Goal: Navigation & Orientation: Find specific page/section

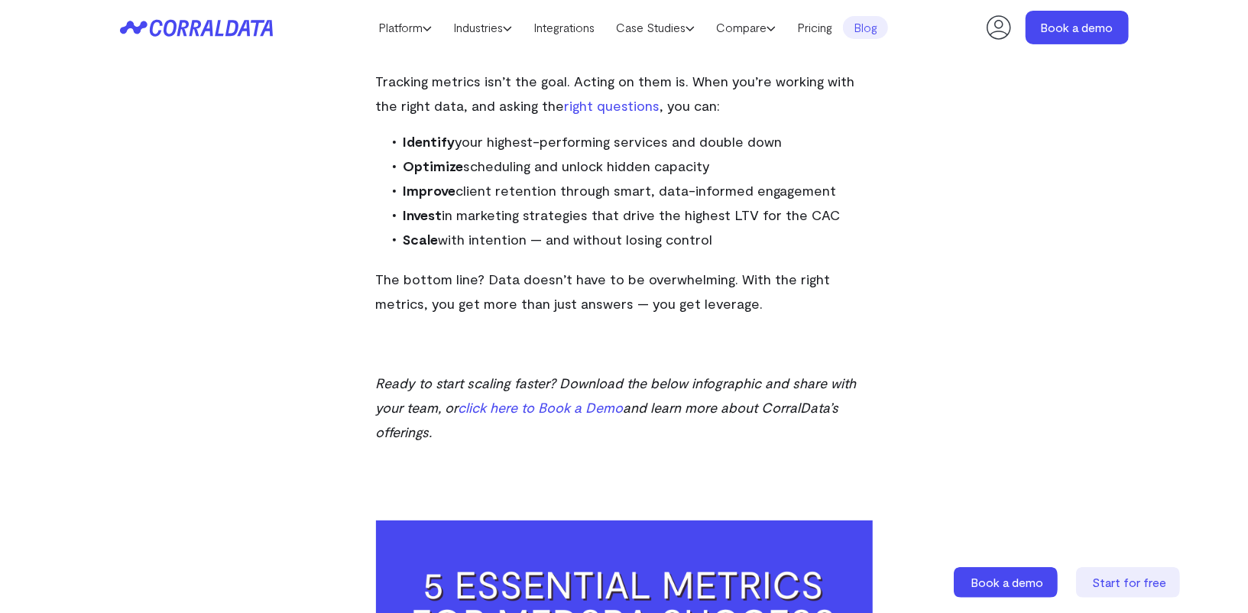
scroll to position [4100, 0]
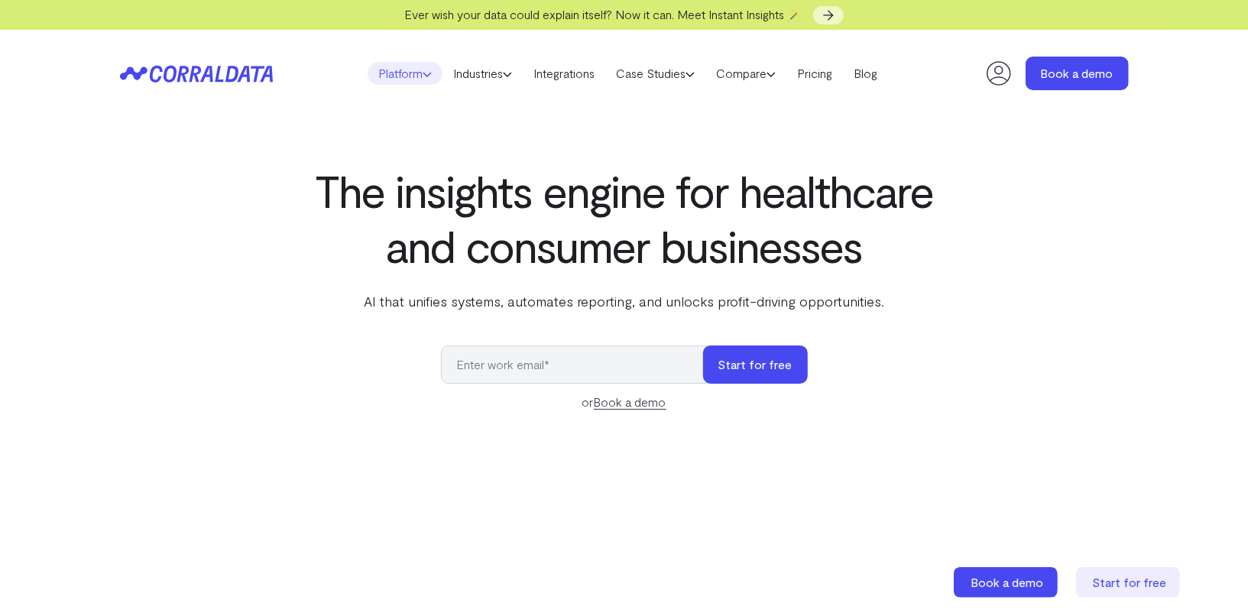
click at [423, 70] on icon at bounding box center [427, 74] width 9 height 9
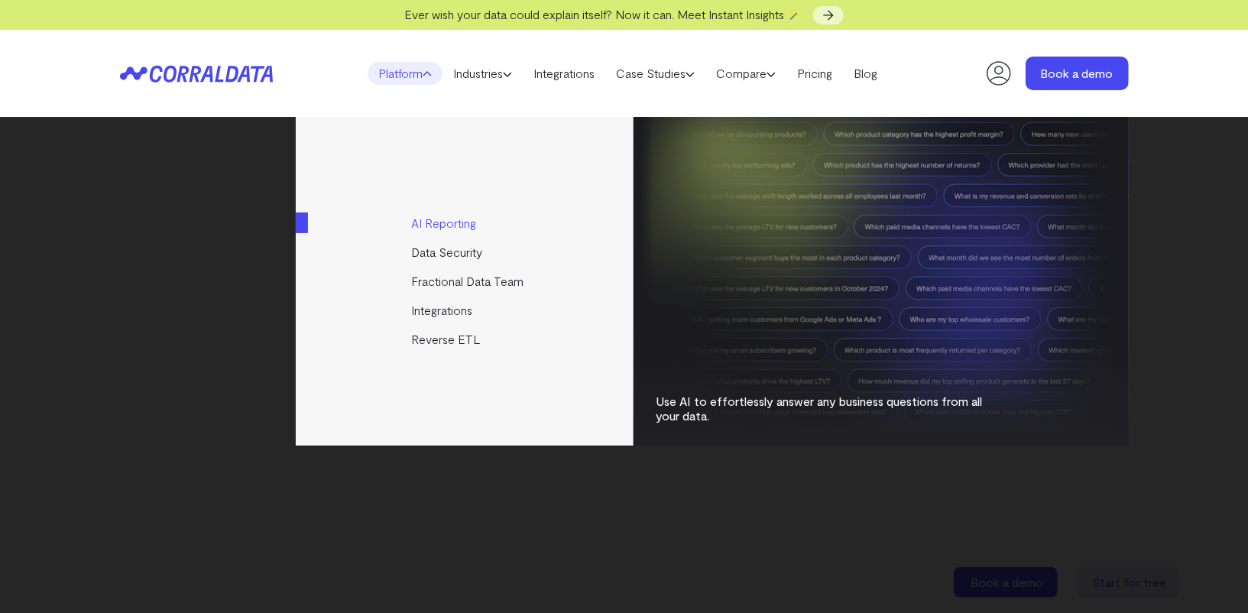
click at [441, 230] on link "AI Reporting" at bounding box center [466, 223] width 340 height 29
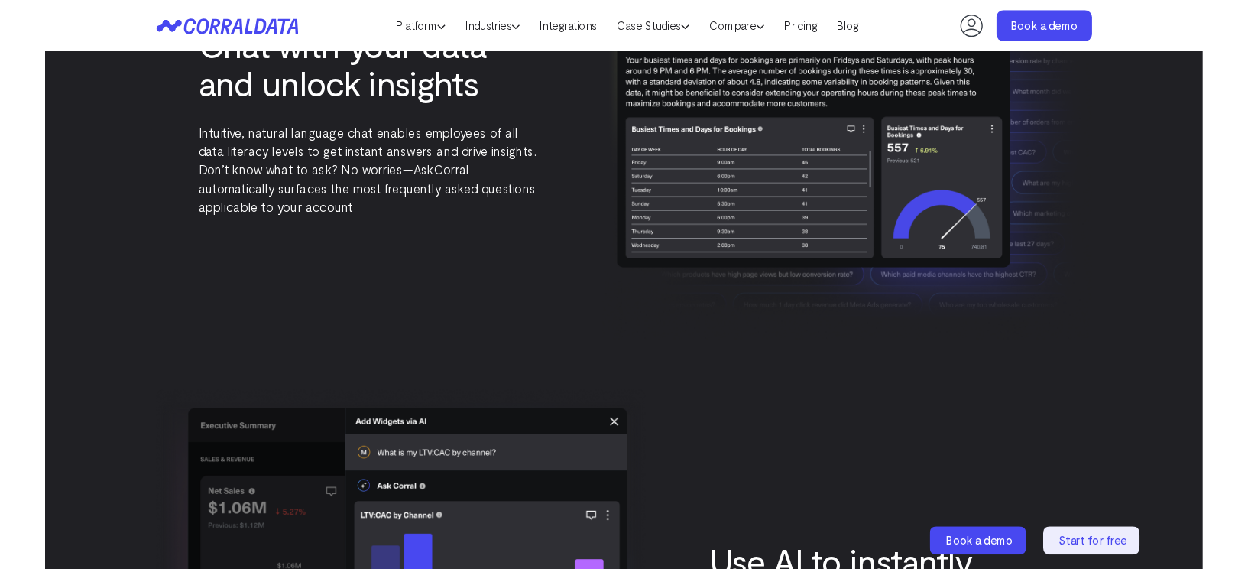
scroll to position [1937, 0]
